Goal: Task Accomplishment & Management: Manage account settings

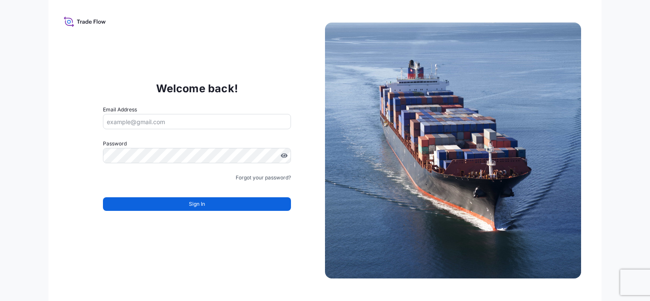
click at [131, 119] on input "Email Address" at bounding box center [197, 121] width 188 height 15
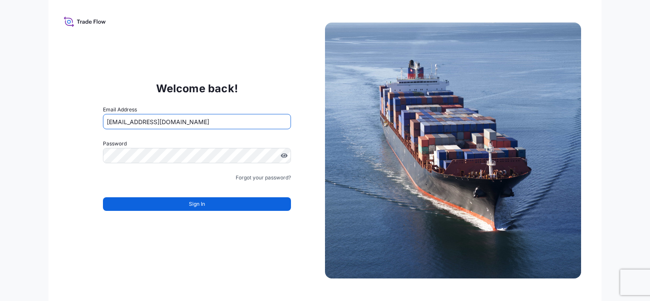
click at [117, 122] on input "[EMAIL_ADDRESS][DOMAIN_NAME]" at bounding box center [197, 121] width 188 height 15
type input "[EMAIL_ADDRESS][DOMAIN_NAME]"
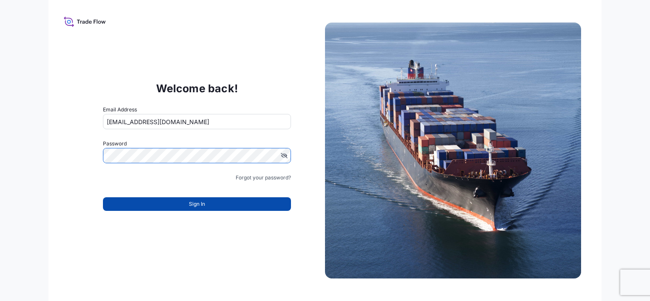
click at [191, 204] on span "Sign In" at bounding box center [197, 204] width 16 height 9
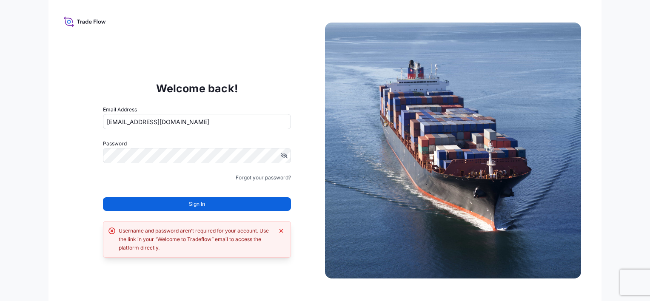
click at [65, 20] on icon at bounding box center [85, 21] width 42 height 12
click at [185, 57] on div "Welcome back! Email Address [EMAIL_ADDRESS][DOMAIN_NAME] Password Must include:…" at bounding box center [324, 150] width 553 height 301
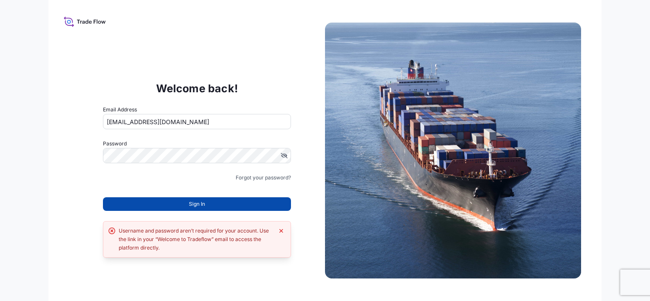
click at [193, 204] on span "Sign In" at bounding box center [197, 204] width 16 height 9
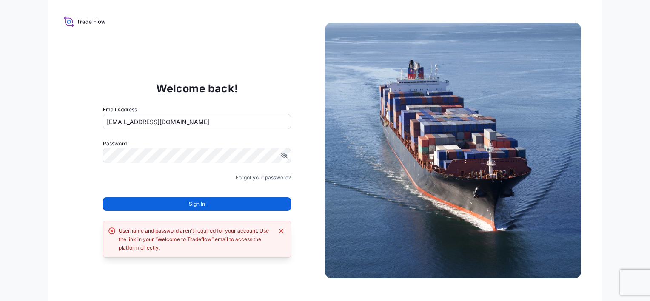
click at [80, 22] on icon at bounding box center [81, 22] width 2 height 3
click at [80, 22] on icon at bounding box center [85, 21] width 42 height 12
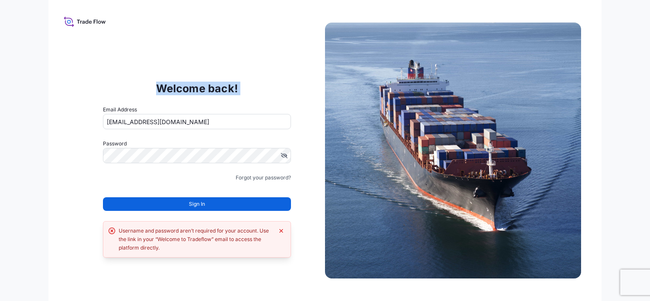
click at [80, 22] on icon at bounding box center [85, 21] width 42 height 12
drag, startPoint x: 80, startPoint y: 22, endPoint x: 166, endPoint y: 47, distance: 90.0
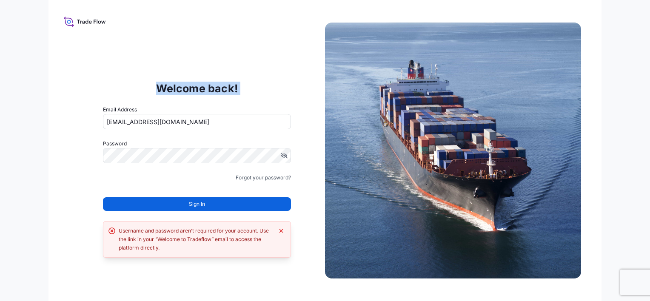
click at [166, 47] on div "Welcome back! Email Address ygoh@signode.com Password Must include: Upper & low…" at bounding box center [324, 150] width 553 height 301
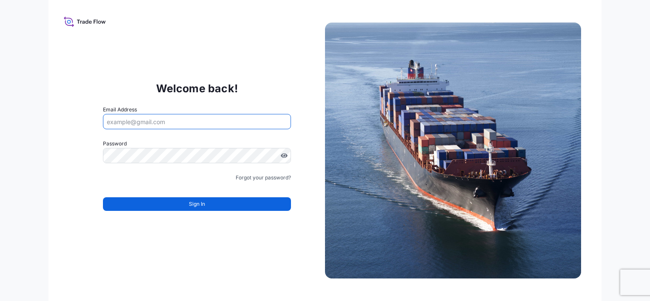
click at [161, 122] on input "Email Address" at bounding box center [197, 121] width 188 height 15
type input "[EMAIL_ADDRESS][DOMAIN_NAME]"
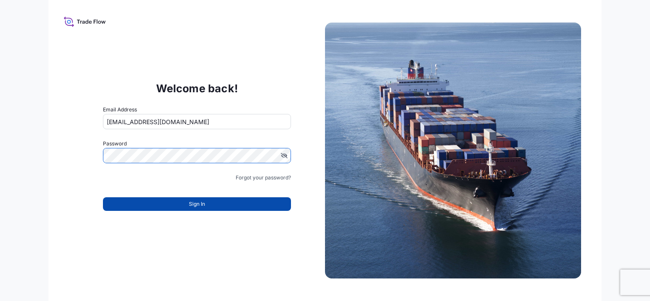
click at [197, 205] on span "Sign In" at bounding box center [197, 204] width 16 height 9
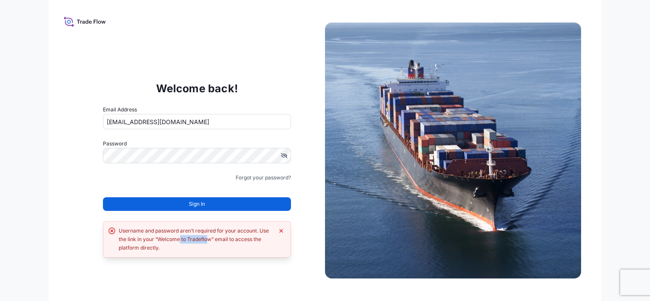
drag, startPoint x: 179, startPoint y: 239, endPoint x: 207, endPoint y: 240, distance: 27.2
click at [207, 240] on div "Username and password aren’t required for your account. Use the link in your “W…" at bounding box center [196, 240] width 155 height 26
drag, startPoint x: 207, startPoint y: 240, endPoint x: 159, endPoint y: 238, distance: 47.2
click at [159, 238] on div "Username and password aren’t required for your account. Use the link in your “W…" at bounding box center [196, 240] width 155 height 26
drag, startPoint x: 157, startPoint y: 239, endPoint x: 210, endPoint y: 241, distance: 52.8
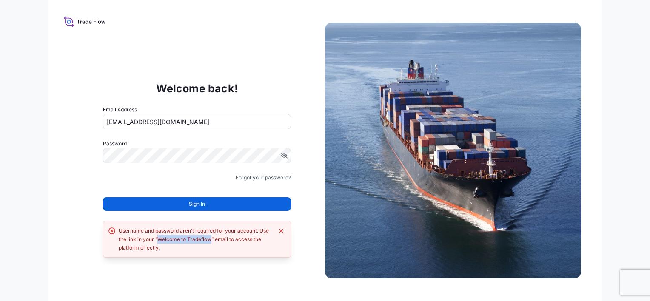
click at [210, 241] on div "Username and password aren’t required for your account. Use the link in your “W…" at bounding box center [196, 240] width 155 height 26
copy div "Welcome to Tradeflow"
